Goal: Task Accomplishment & Management: Manage account settings

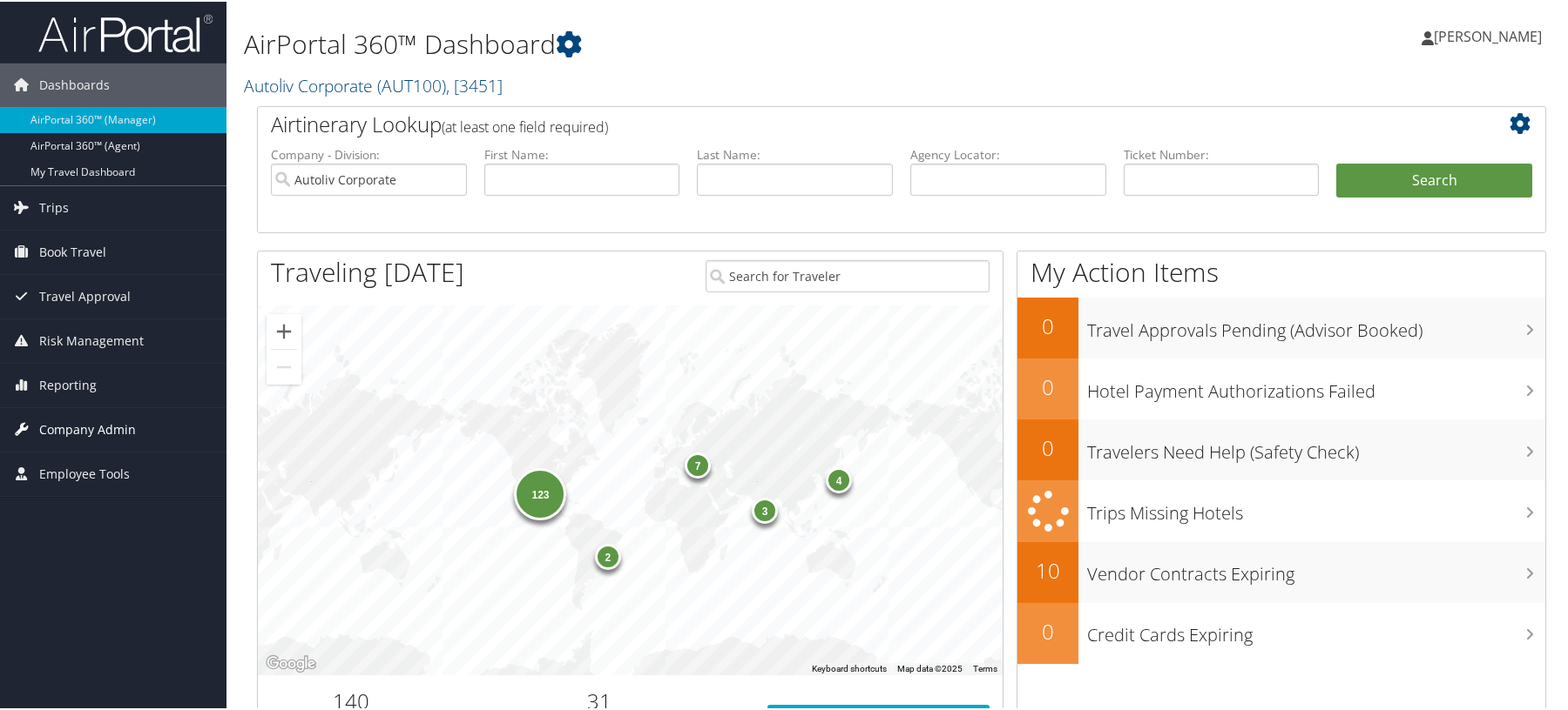
click at [92, 426] on span "Company Admin" at bounding box center [88, 429] width 97 height 44
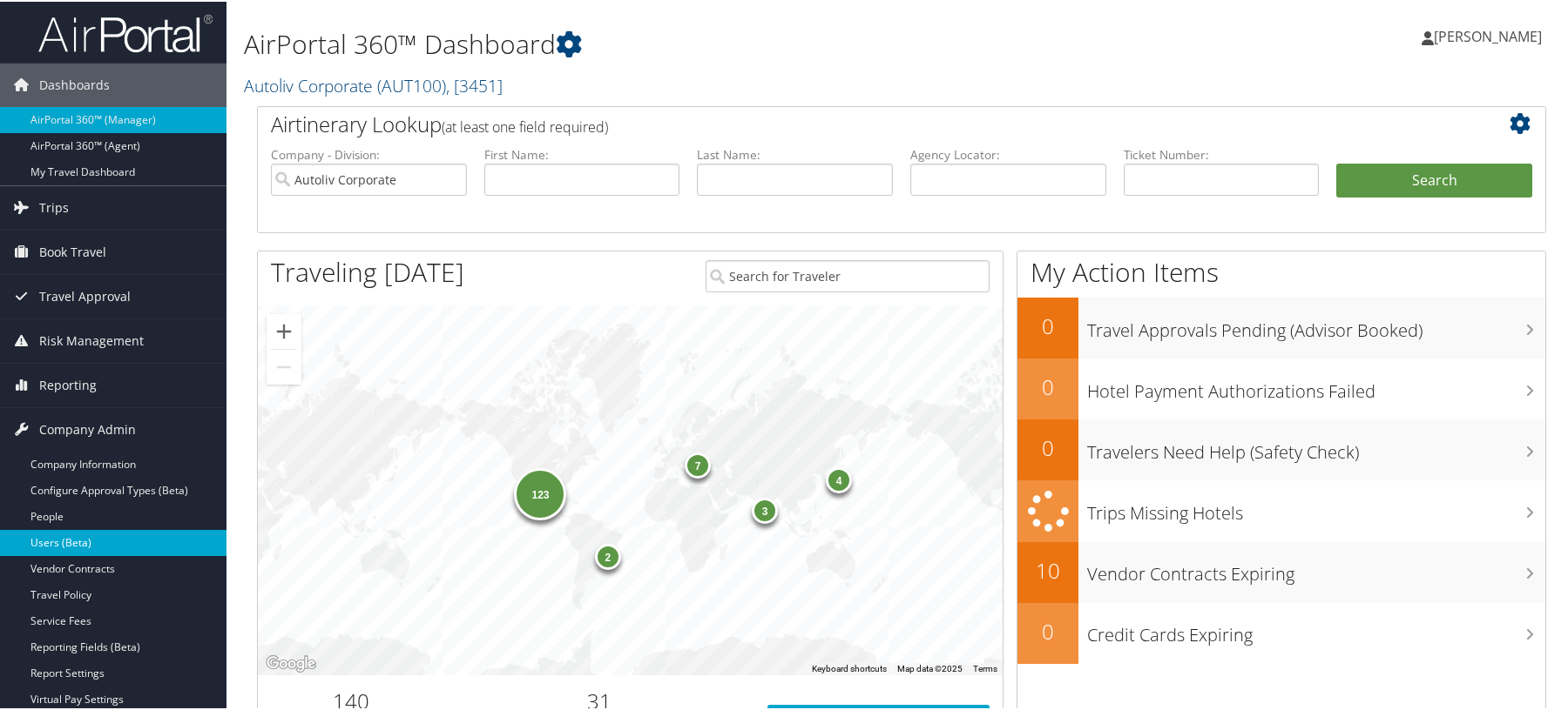
click at [82, 541] on link "Users (Beta)" at bounding box center [113, 541] width 226 height 26
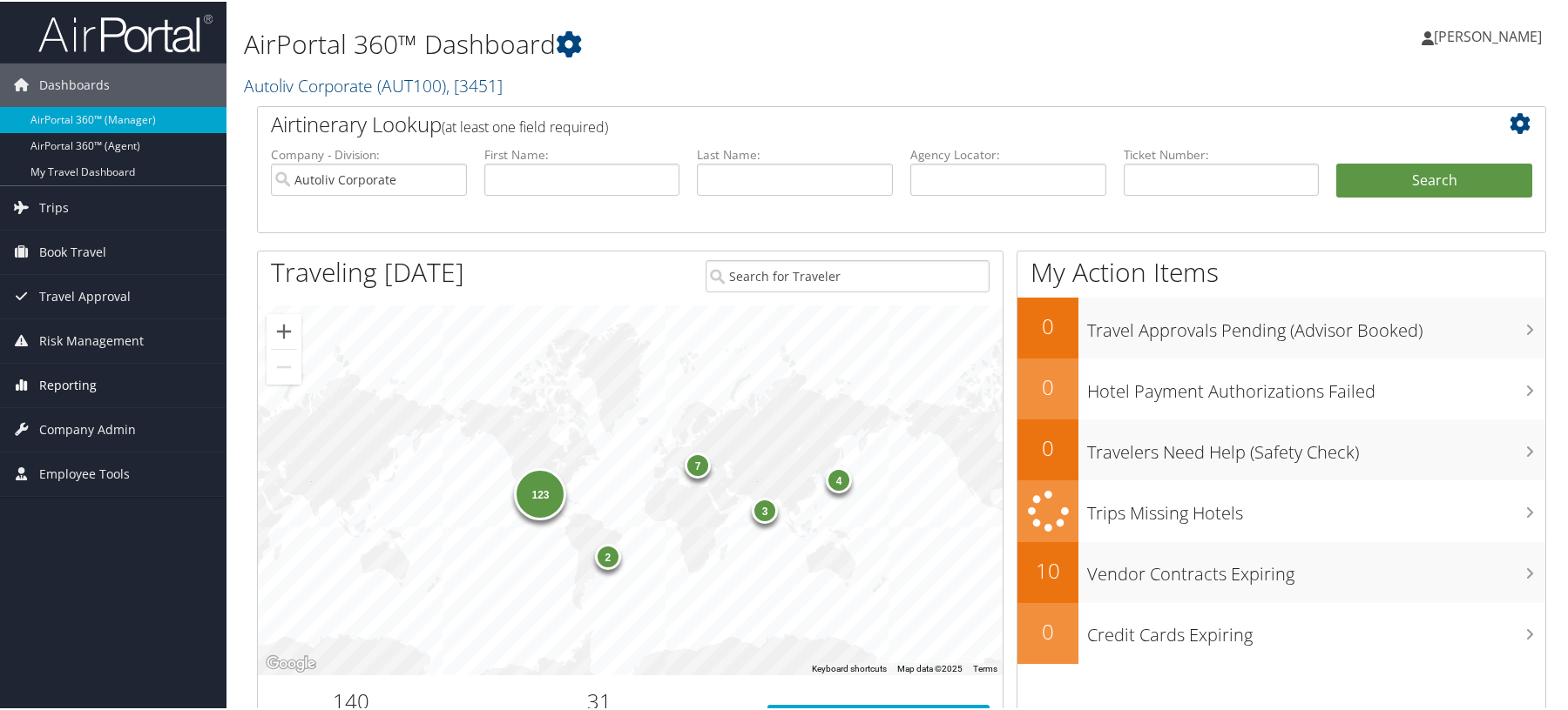
click at [80, 388] on span "Reporting" at bounding box center [68, 384] width 57 height 44
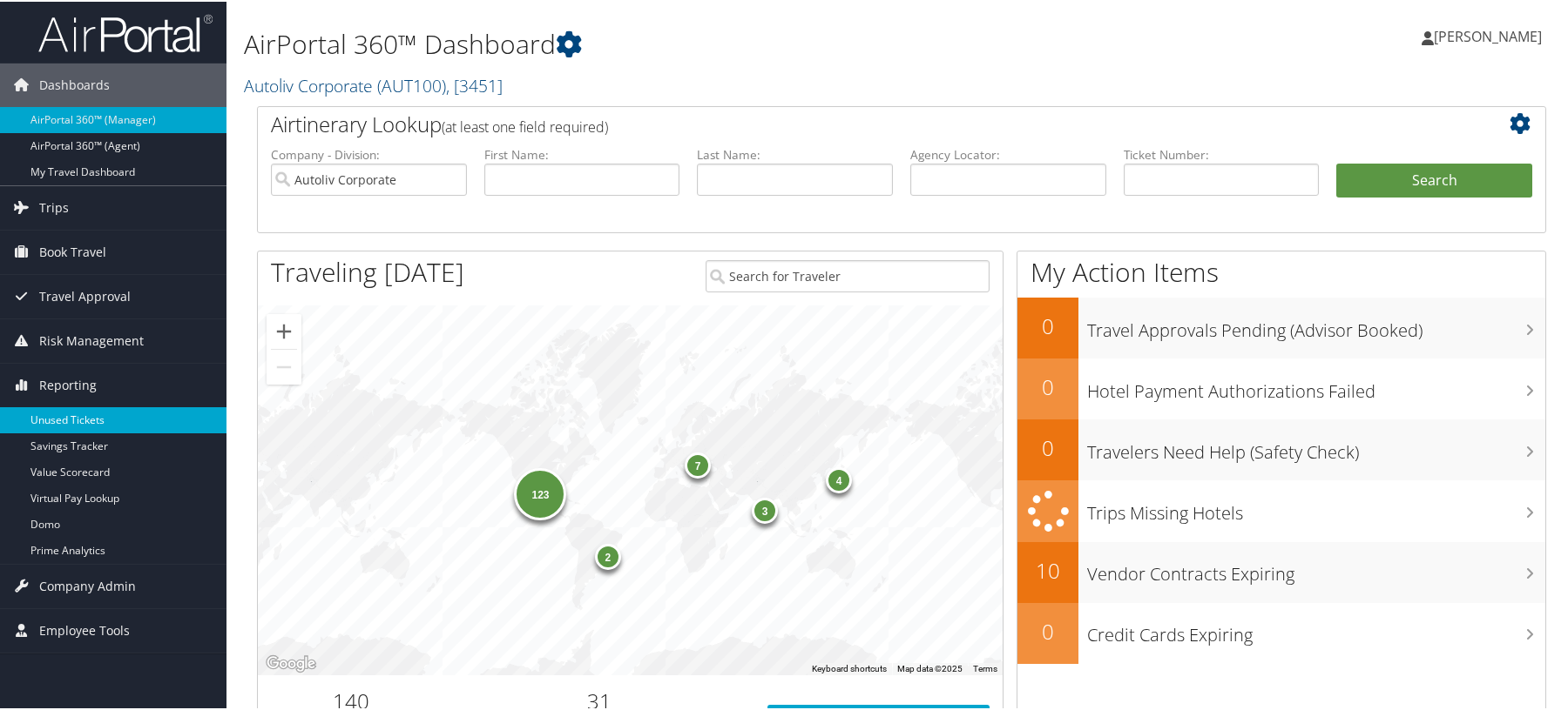
click at [61, 422] on link "Unused Tickets" at bounding box center [113, 419] width 226 height 26
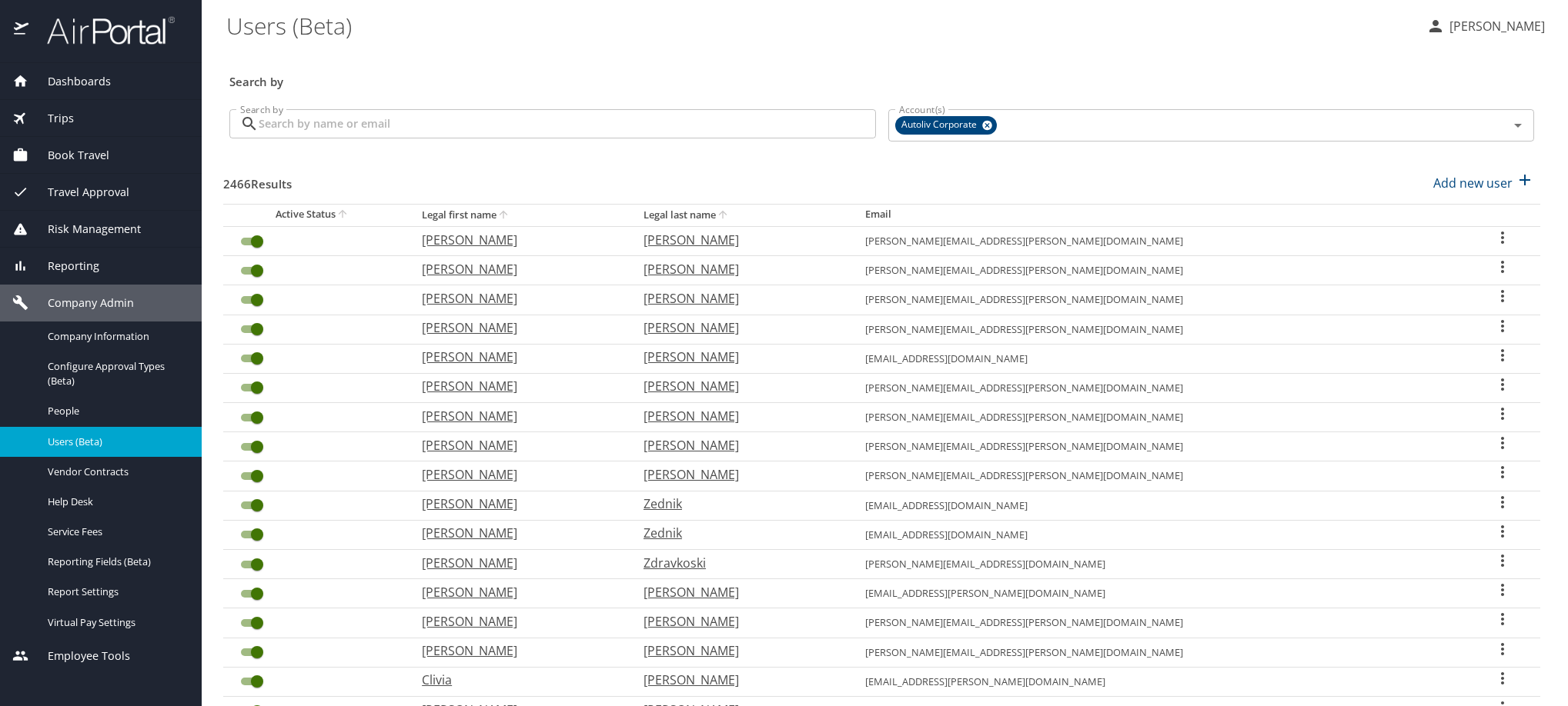
click at [573, 139] on input "Search by" at bounding box center [567, 124] width 618 height 29
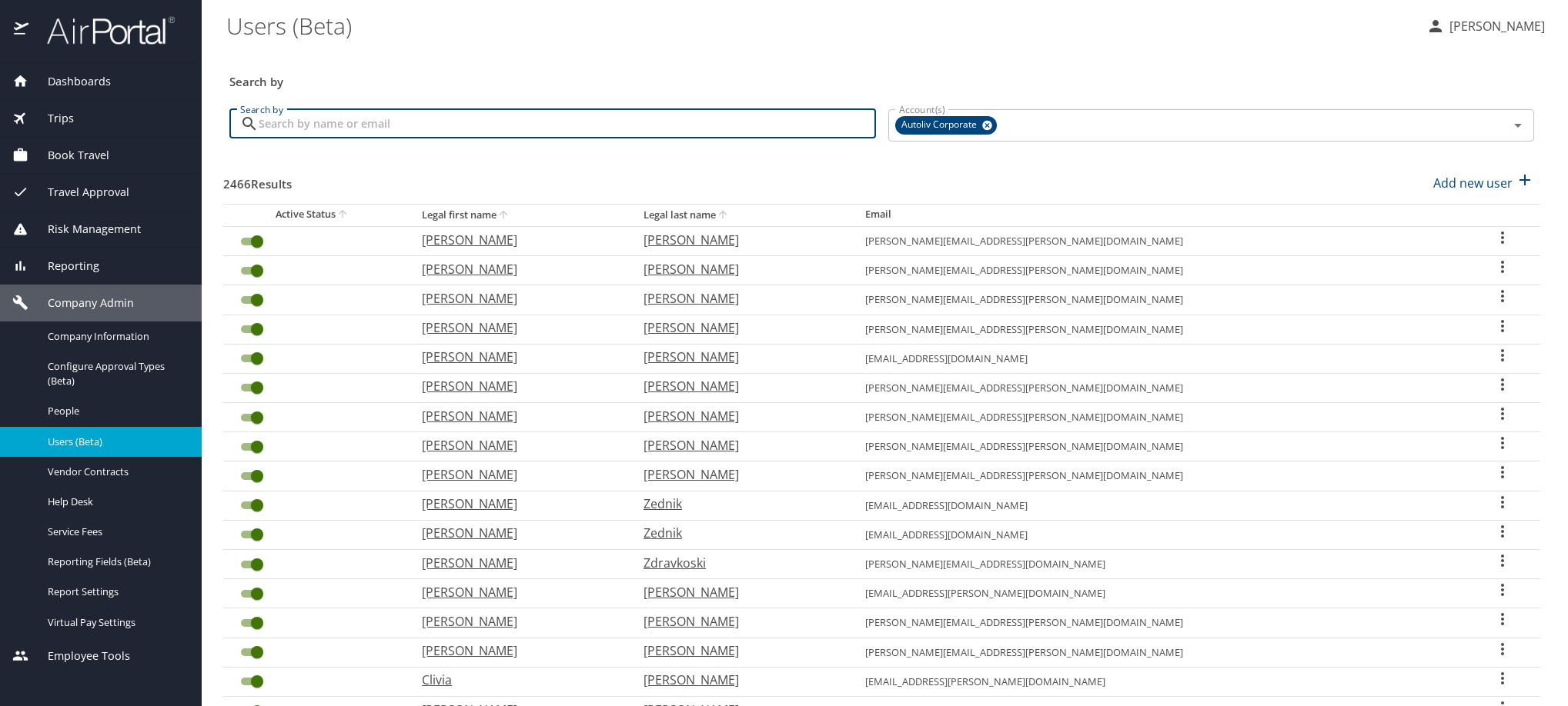
paste input "julia.ibanez@autoliv.com"
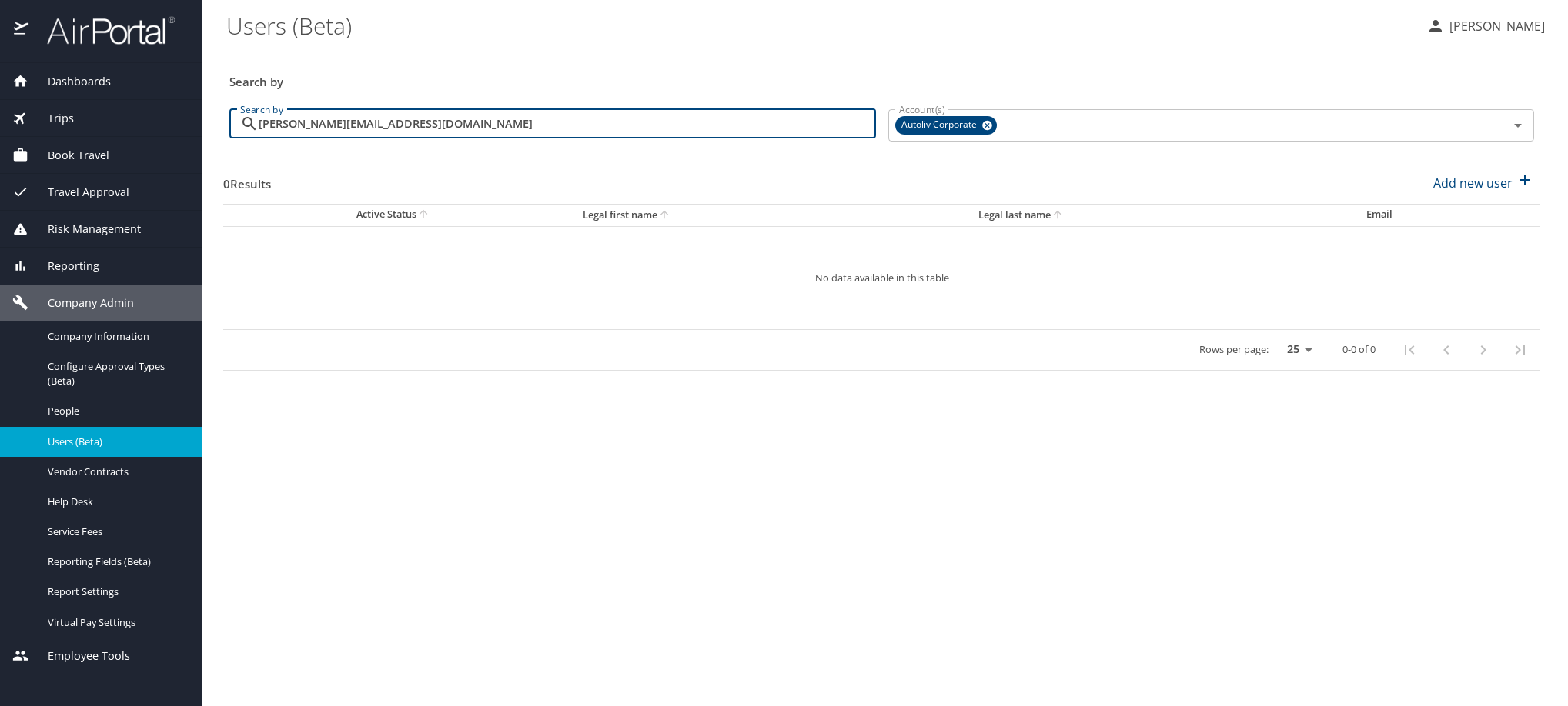
drag, startPoint x: 468, startPoint y: 141, endPoint x: 158, endPoint y: 165, distance: 310.9
click at [158, 165] on div "Dashboards AirPortal 360™ Manager My Travel Dashboard Trips Airtinerary® Lookup…" at bounding box center [784, 353] width 1568 height 706
paste input "dulce.muno"
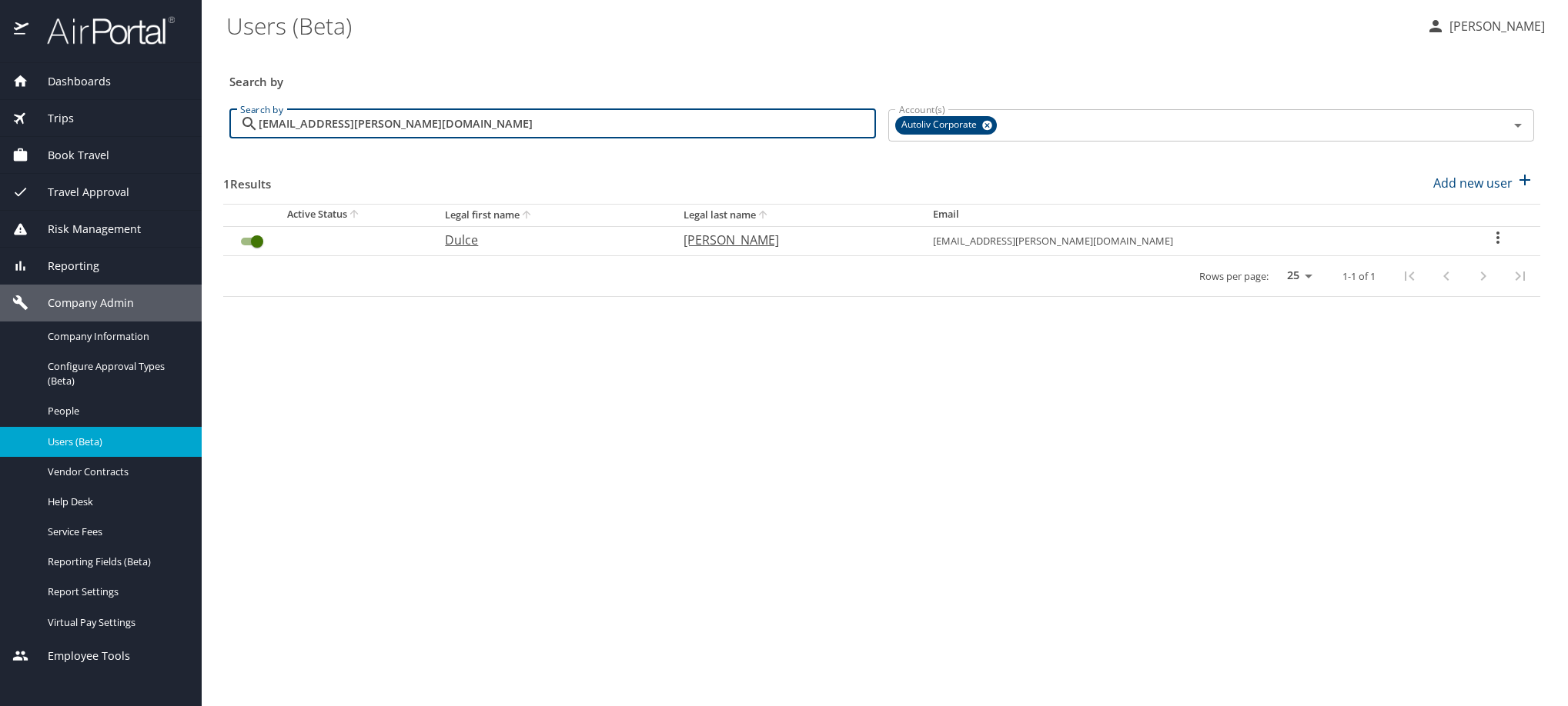
type input "dulce.munoz@autoliv.com"
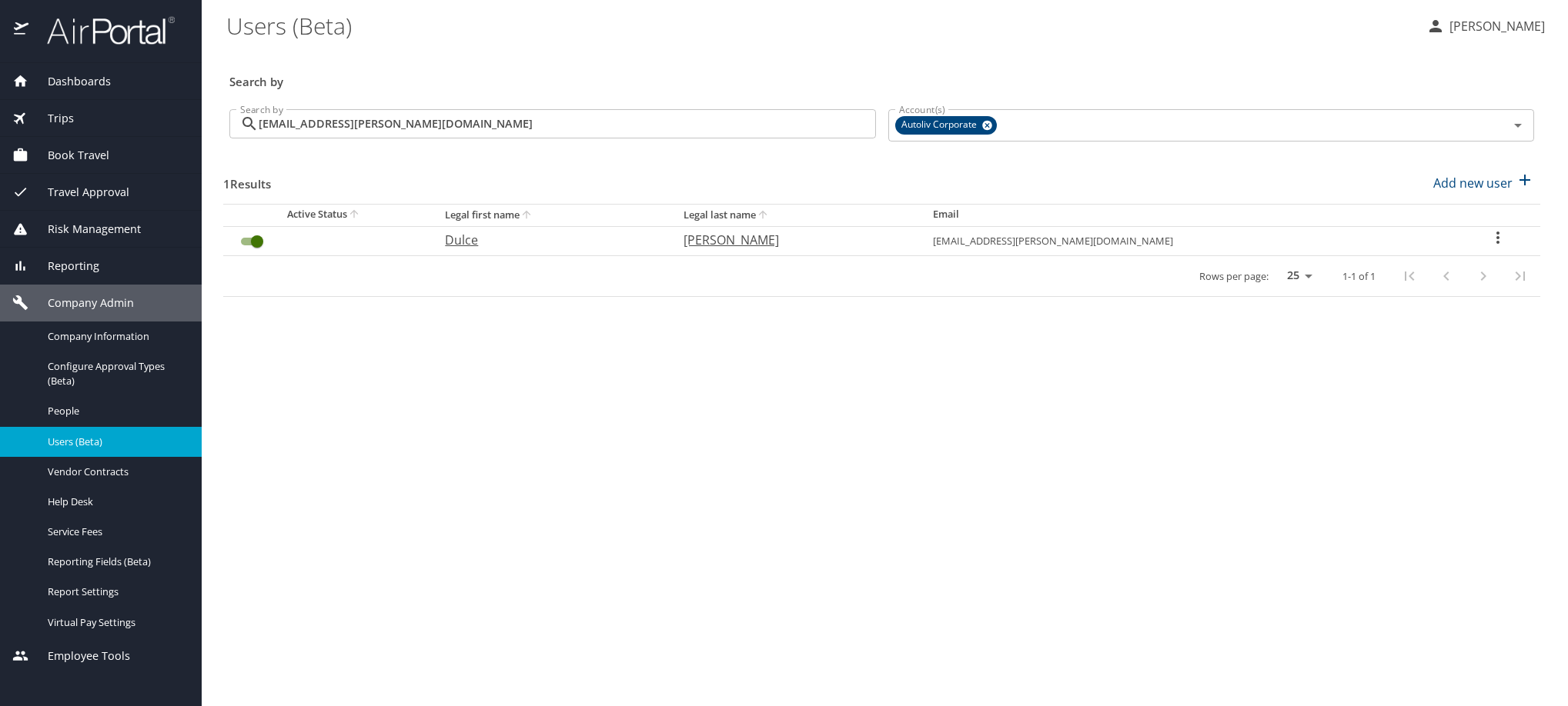
click at [1497, 247] on icon "User Search Table" at bounding box center [1497, 237] width 18 height 18
click at [1368, 268] on p "View profile" at bounding box center [1333, 269] width 67 height 18
select select "US"
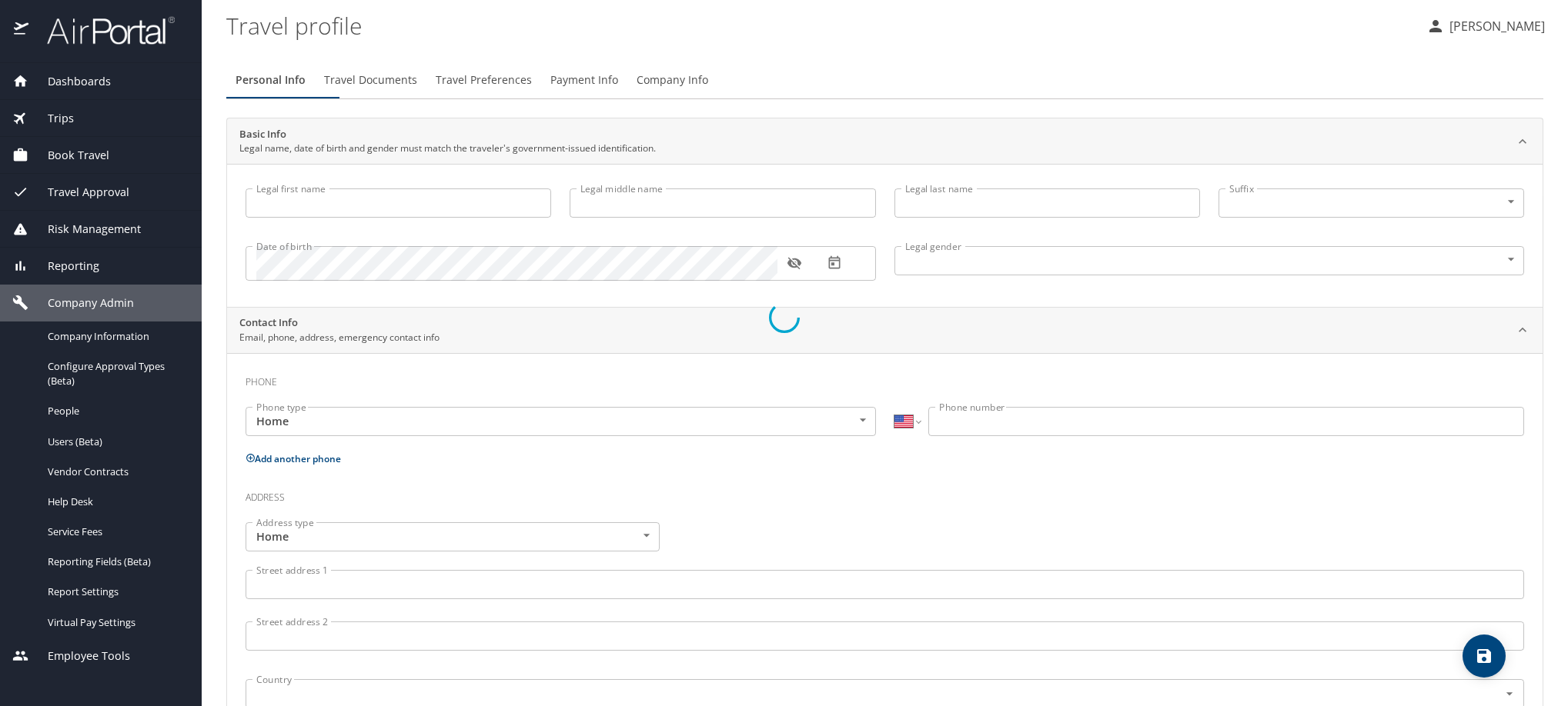
type input "Dulce"
type input "Maria"
type input "Munoz Flores"
type input "Female"
select select "MX"
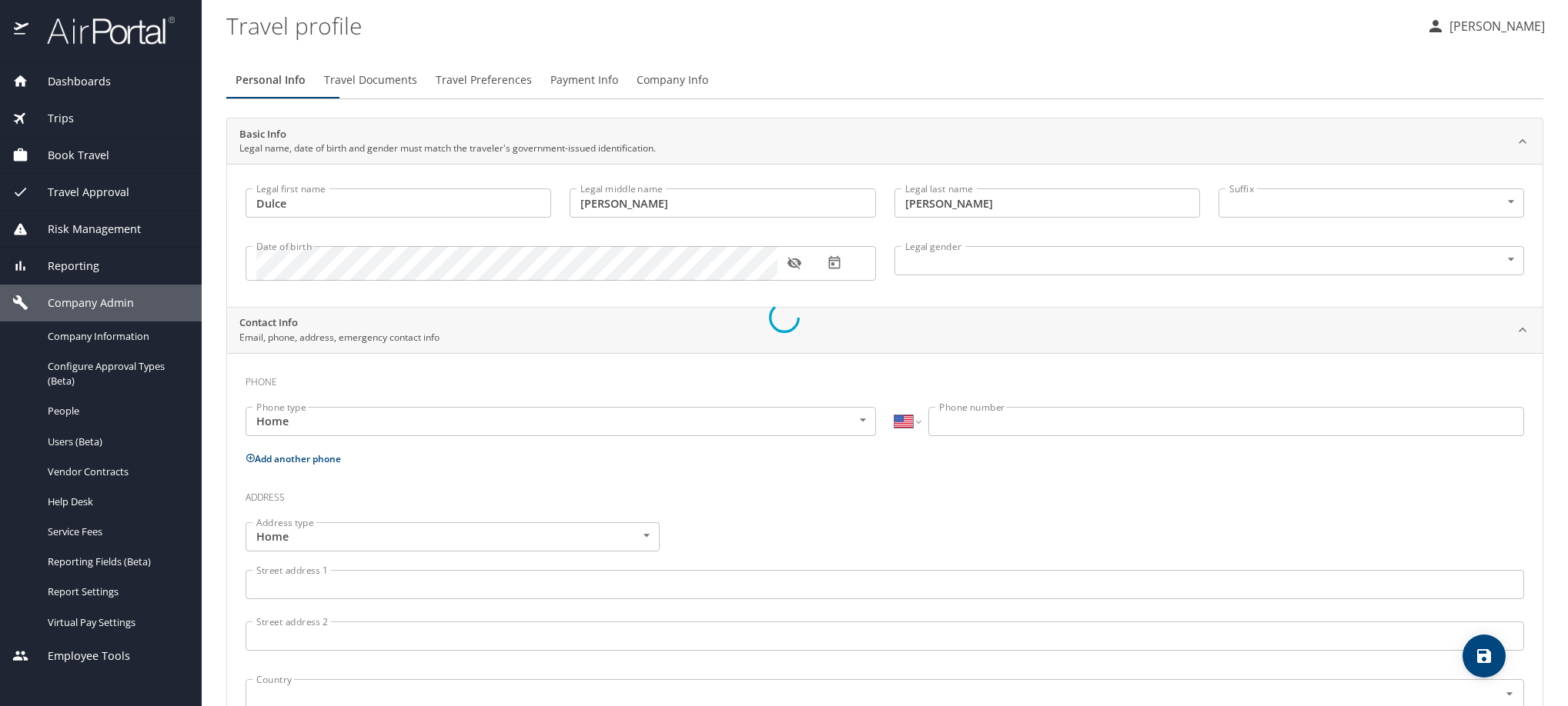
select select "MX"
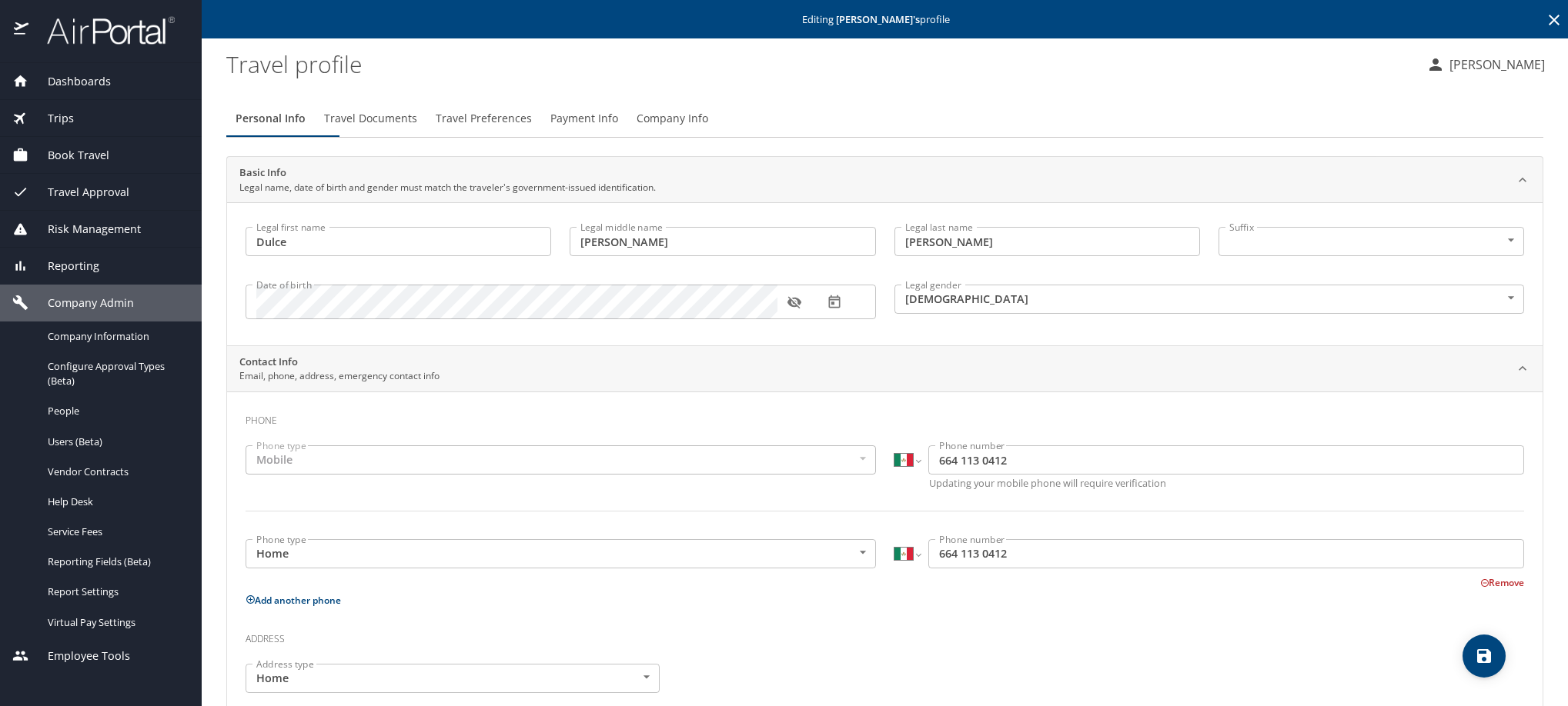
click at [618, 128] on span "Payment Info" at bounding box center [583, 119] width 67 height 19
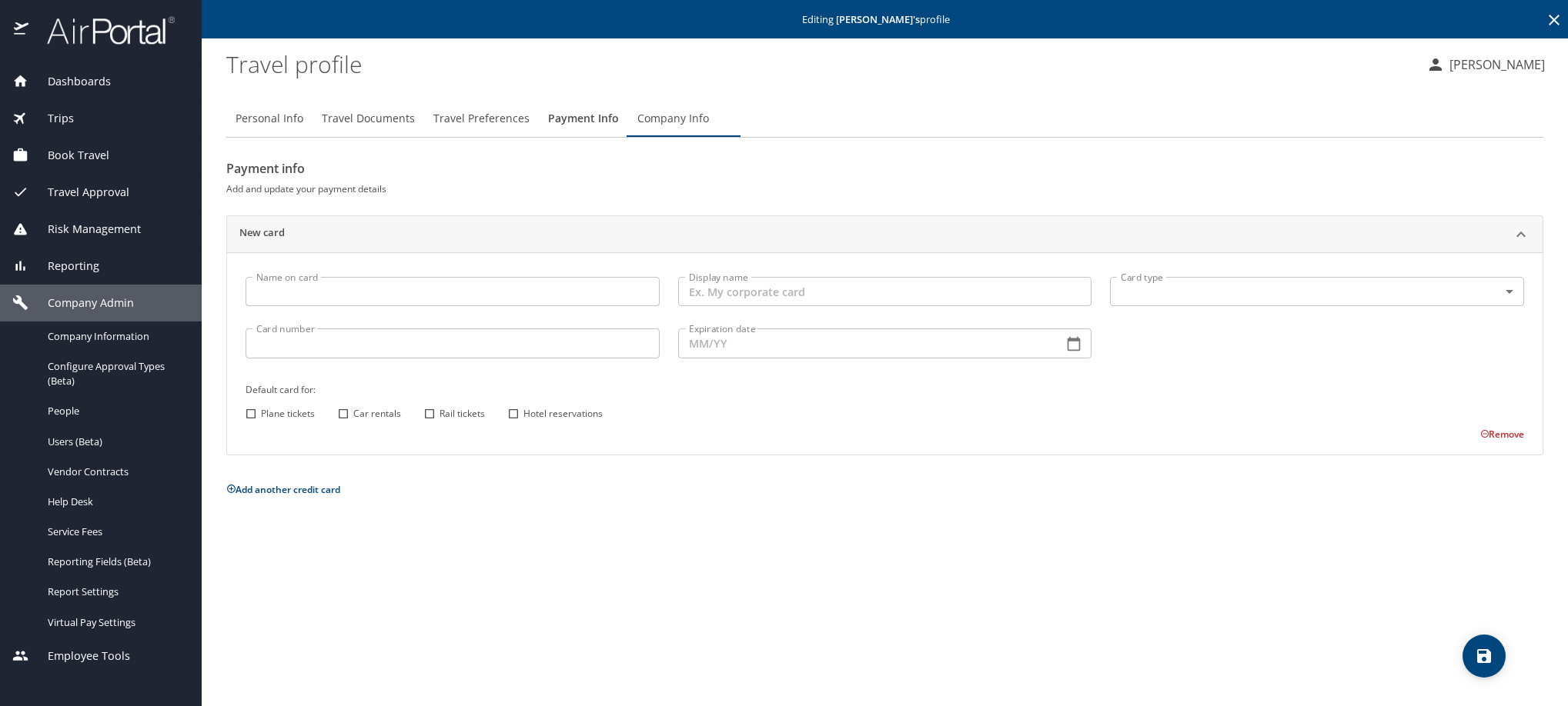
click at [304, 128] on span "Personal Info" at bounding box center [269, 119] width 67 height 19
select select "MX"
select select "US"
